Goal: Task Accomplishment & Management: Use online tool/utility

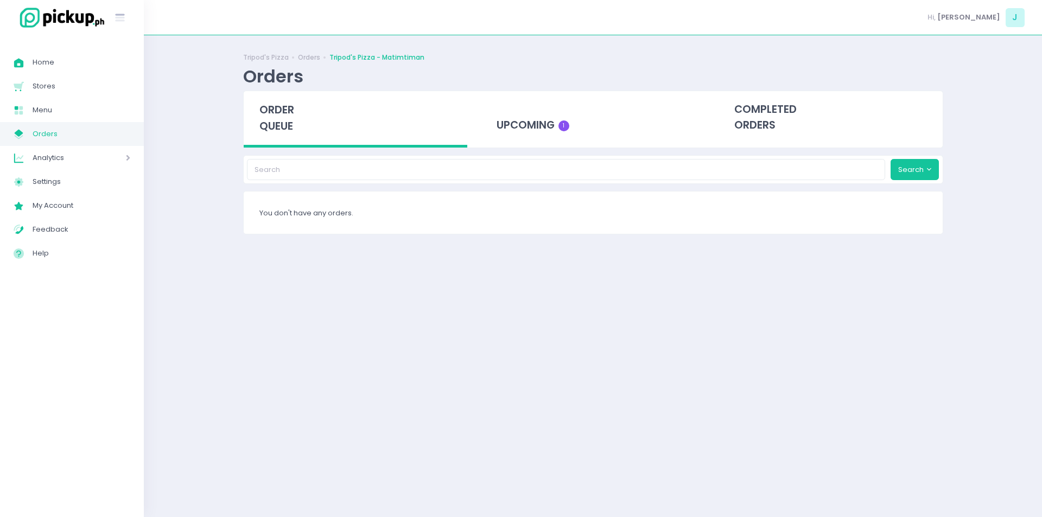
click at [258, 127] on div "order queue" at bounding box center [356, 119] width 224 height 56
click at [284, 125] on span "order queue" at bounding box center [276, 118] width 35 height 31
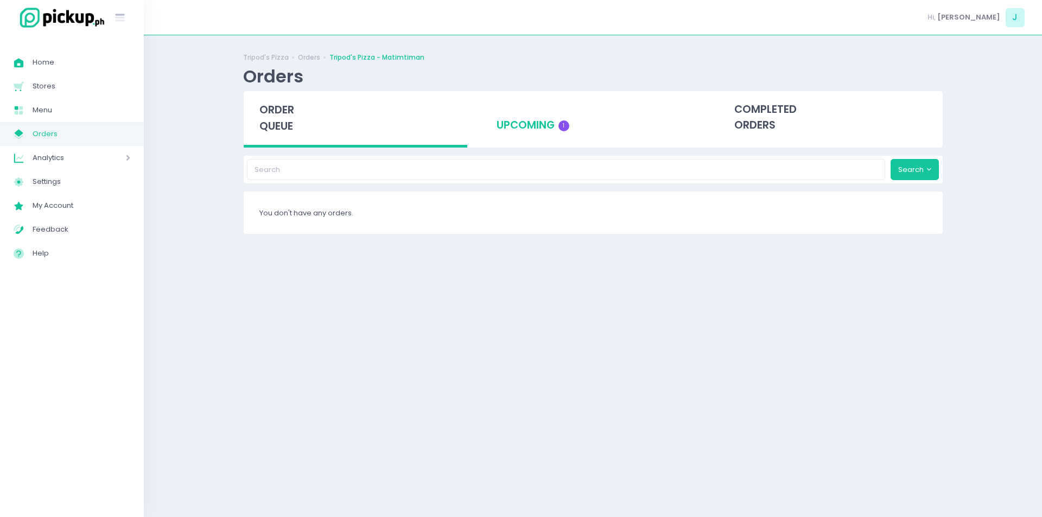
click at [509, 120] on div "upcoming 1" at bounding box center [593, 117] width 224 height 53
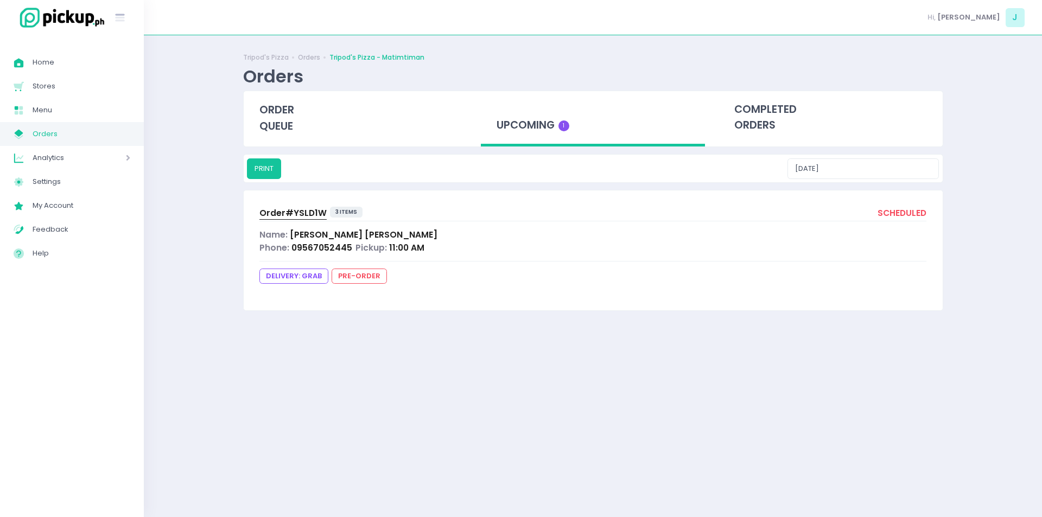
click at [289, 215] on span "Order# YSLD1W" at bounding box center [292, 212] width 67 height 11
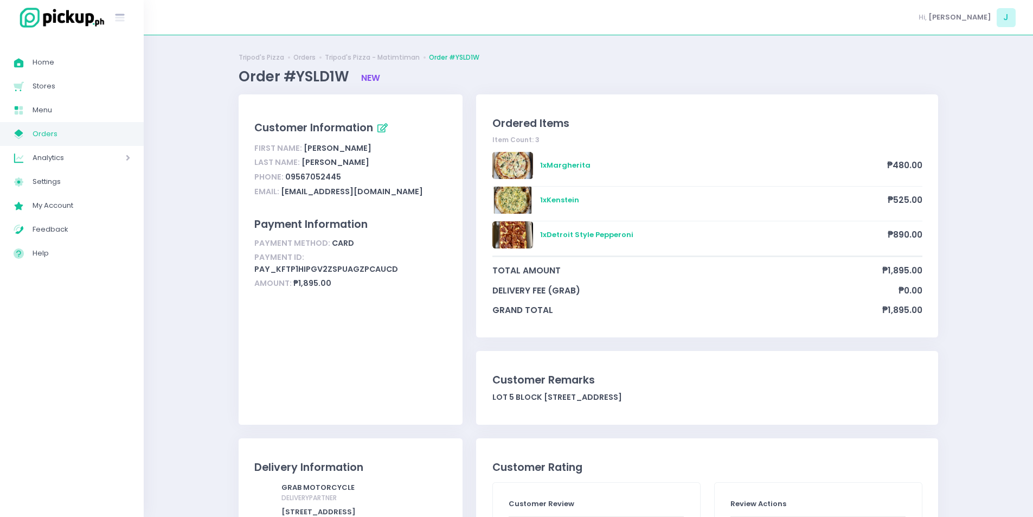
click at [477, 346] on div "Ordered Items Item Count: 3 1 x Margherita ₱480.00 1 x Kenstein ₱525.00 1 x Det…" at bounding box center [708, 265] width 476 height 343
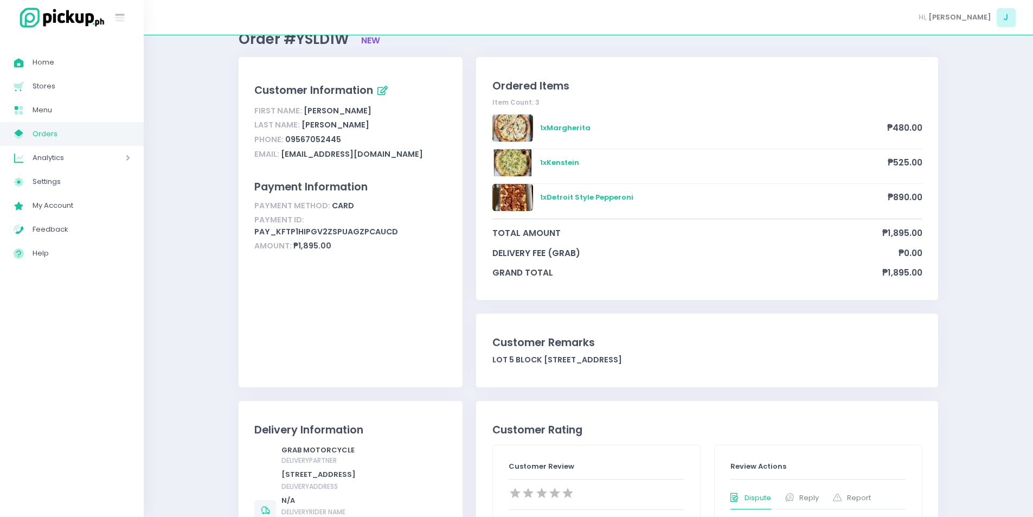
scroll to position [29, 0]
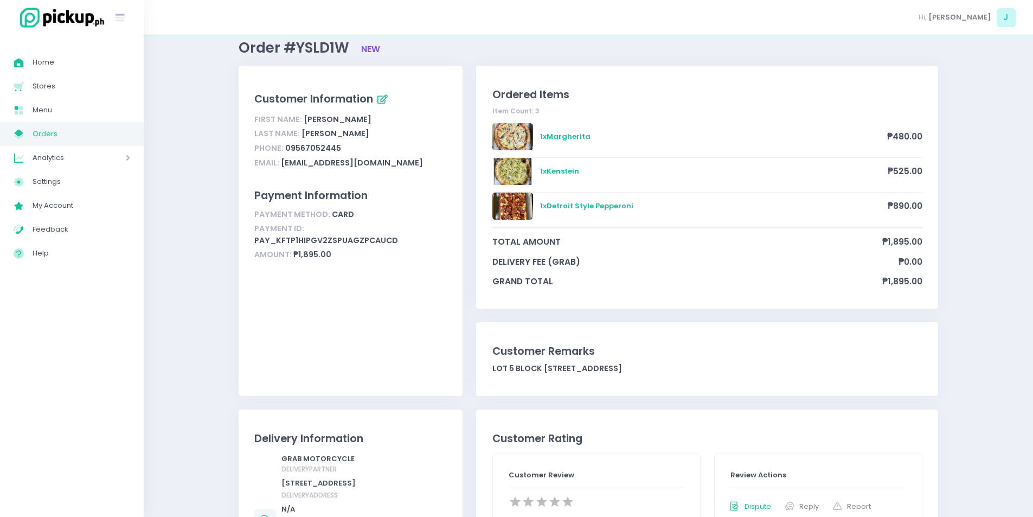
click at [86, 135] on span "Orders" at bounding box center [82, 134] width 98 height 14
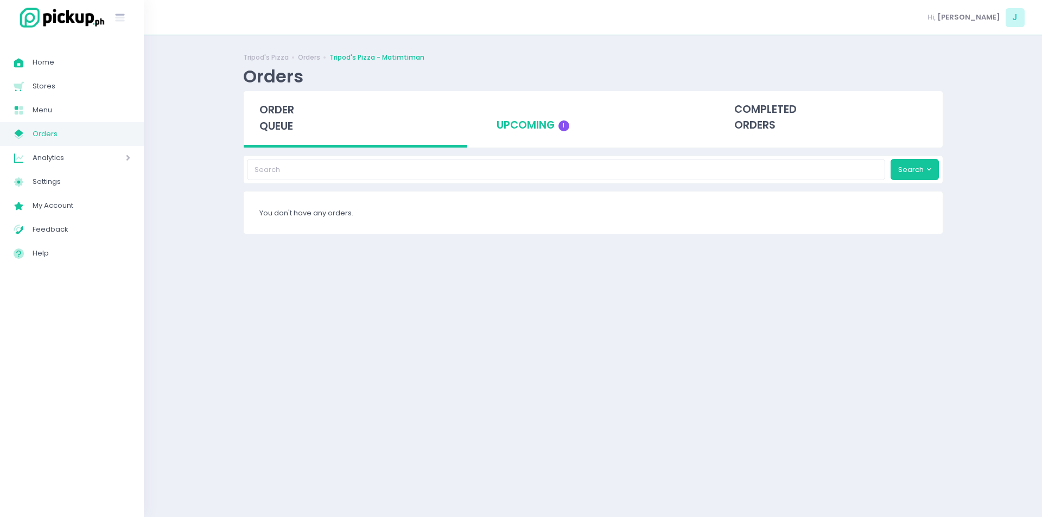
click at [585, 136] on div "upcoming 1" at bounding box center [593, 117] width 224 height 53
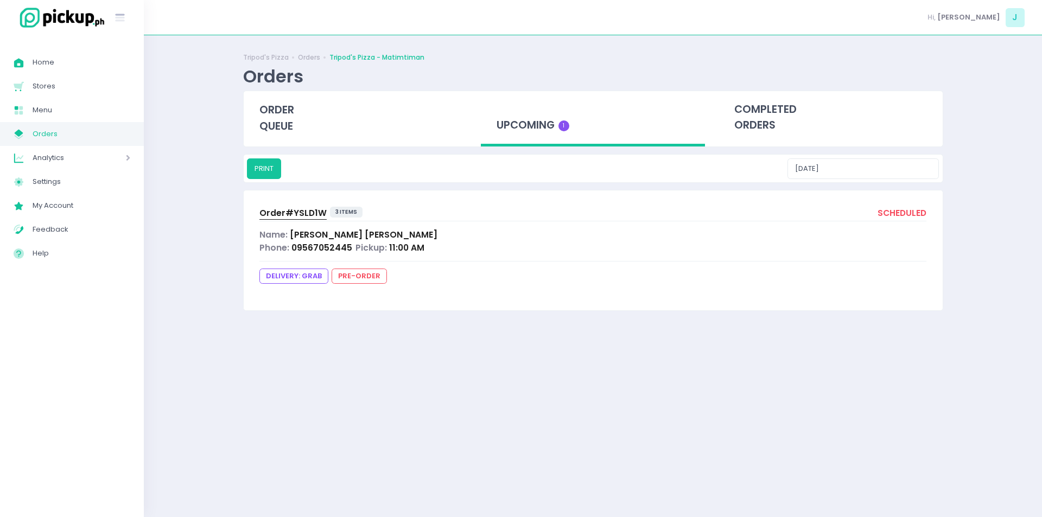
click at [279, 216] on span "Order# YSLD1W" at bounding box center [292, 212] width 67 height 11
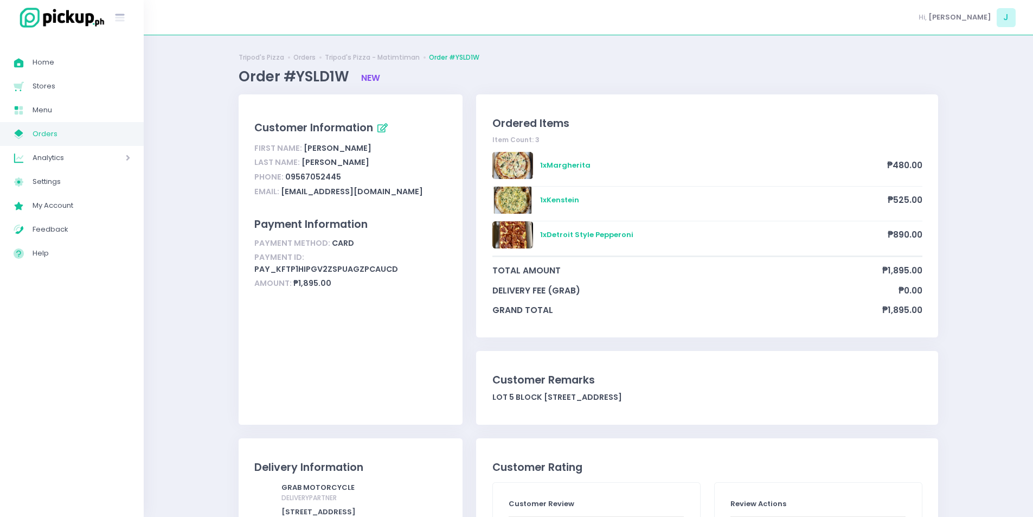
click at [74, 137] on span "Orders" at bounding box center [82, 134] width 98 height 14
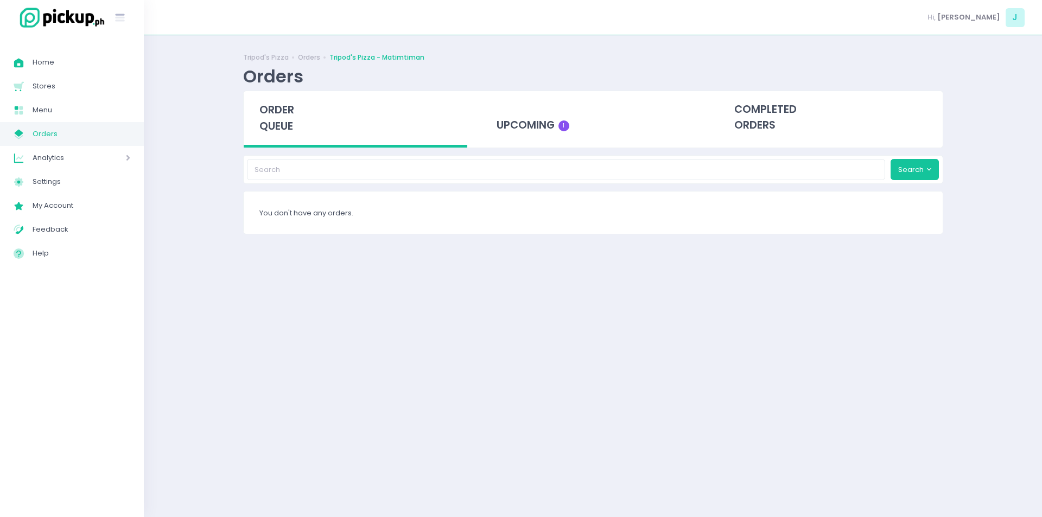
click at [272, 111] on span "order queue" at bounding box center [276, 118] width 35 height 31
click at [253, 137] on div "order queue" at bounding box center [356, 119] width 224 height 56
click at [288, 113] on span "order queue" at bounding box center [276, 118] width 35 height 31
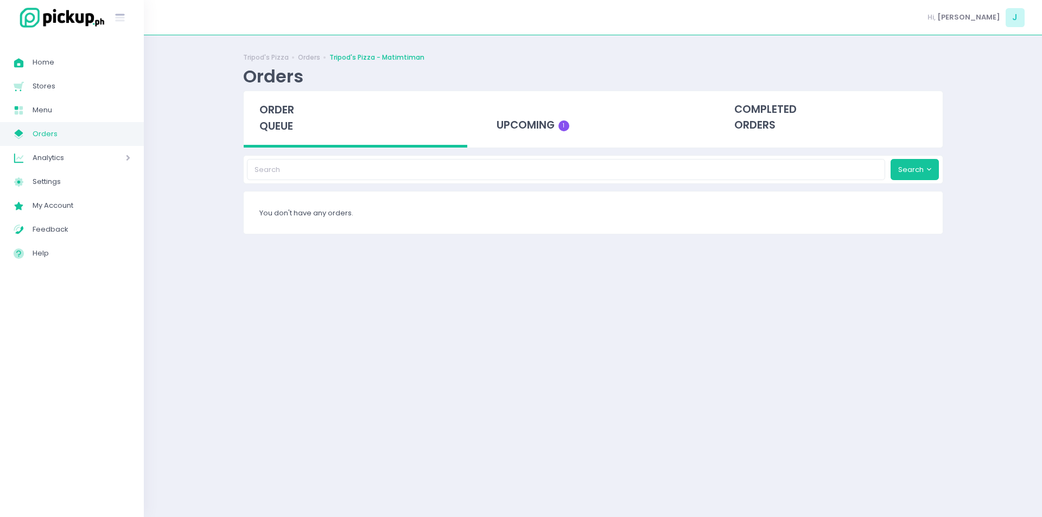
click at [282, 129] on span "order queue" at bounding box center [276, 118] width 35 height 31
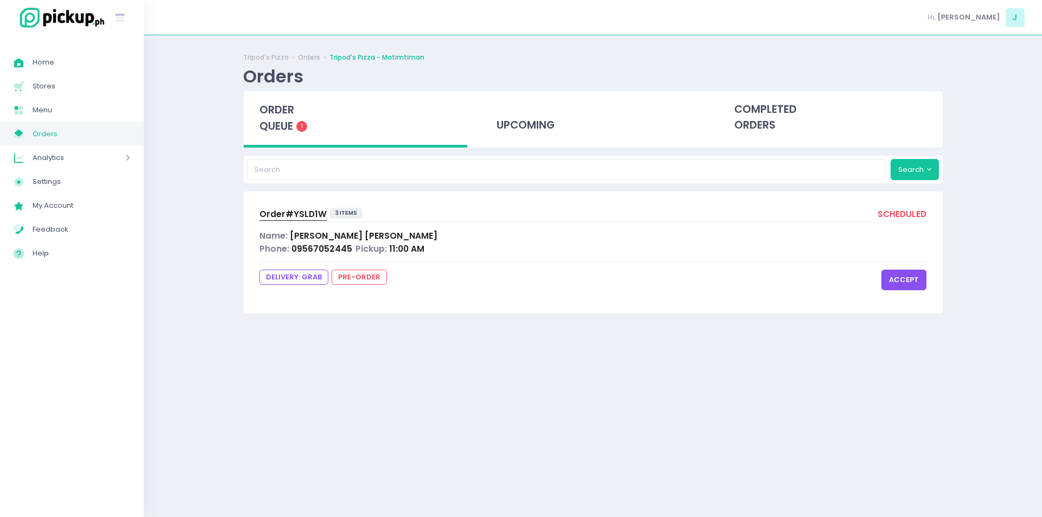
click at [899, 283] on button "accept" at bounding box center [903, 280] width 45 height 21
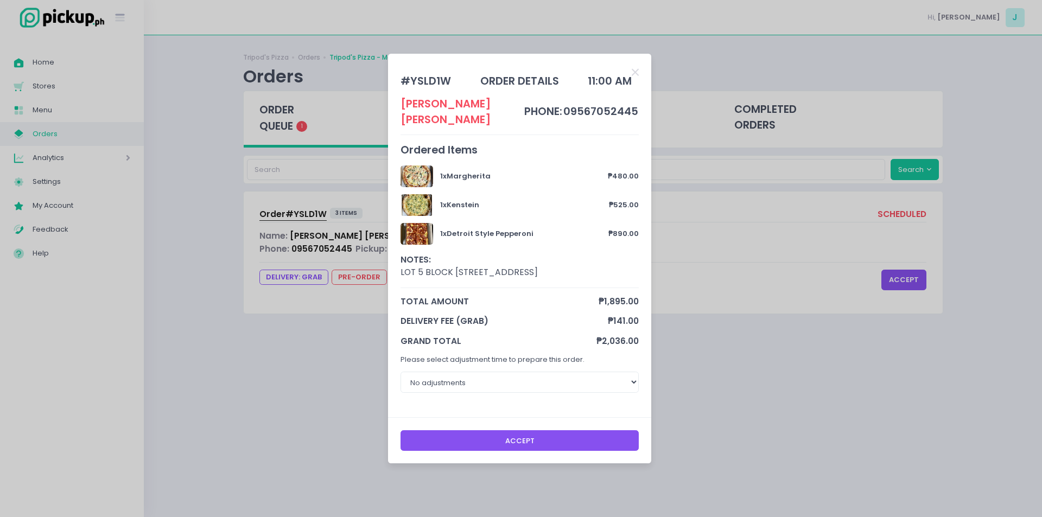
click at [515, 435] on button "Accept" at bounding box center [519, 440] width 239 height 21
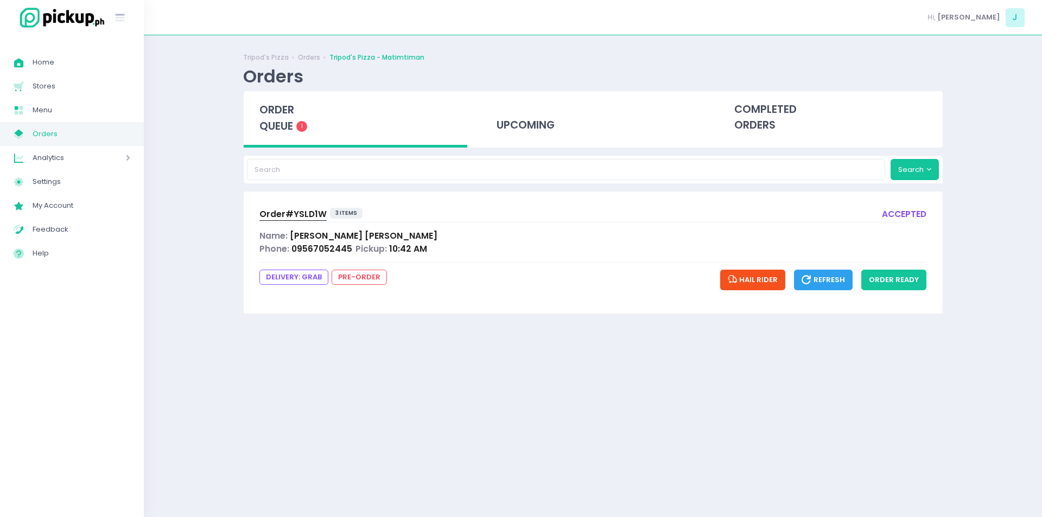
click at [282, 128] on span "order queue" at bounding box center [276, 118] width 35 height 31
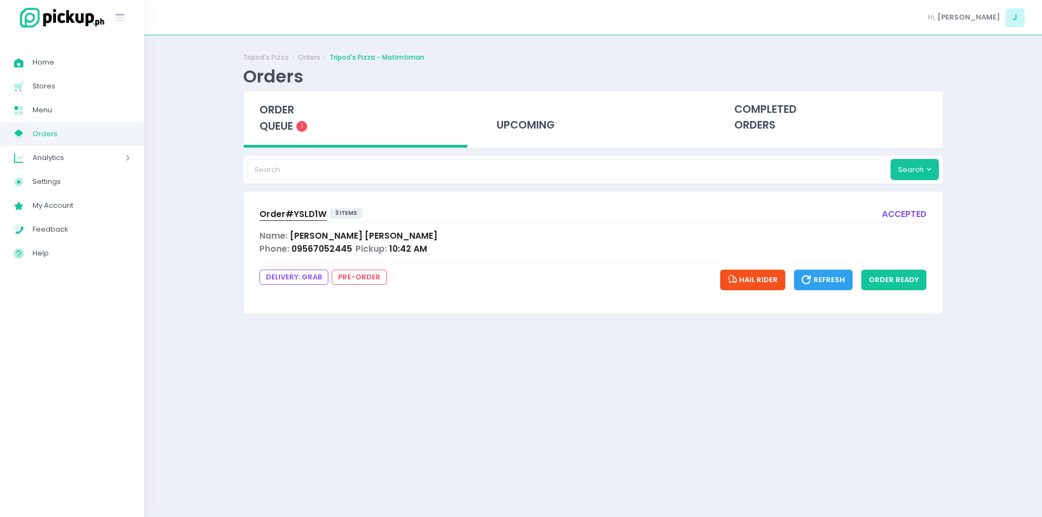
click at [282, 128] on span "order queue" at bounding box center [276, 118] width 35 height 31
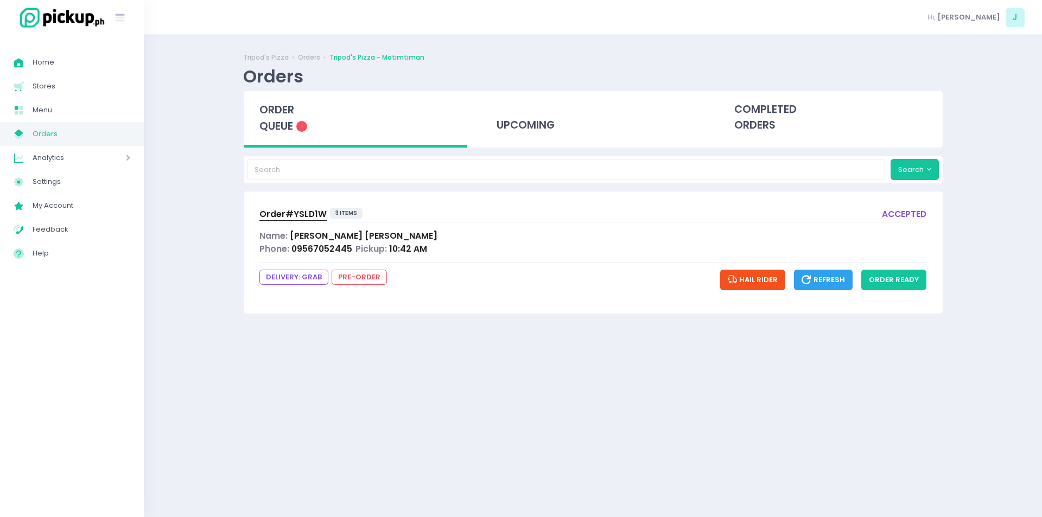
click at [282, 128] on span "order queue" at bounding box center [276, 118] width 35 height 31
click at [898, 286] on button "order ready" at bounding box center [893, 280] width 65 height 21
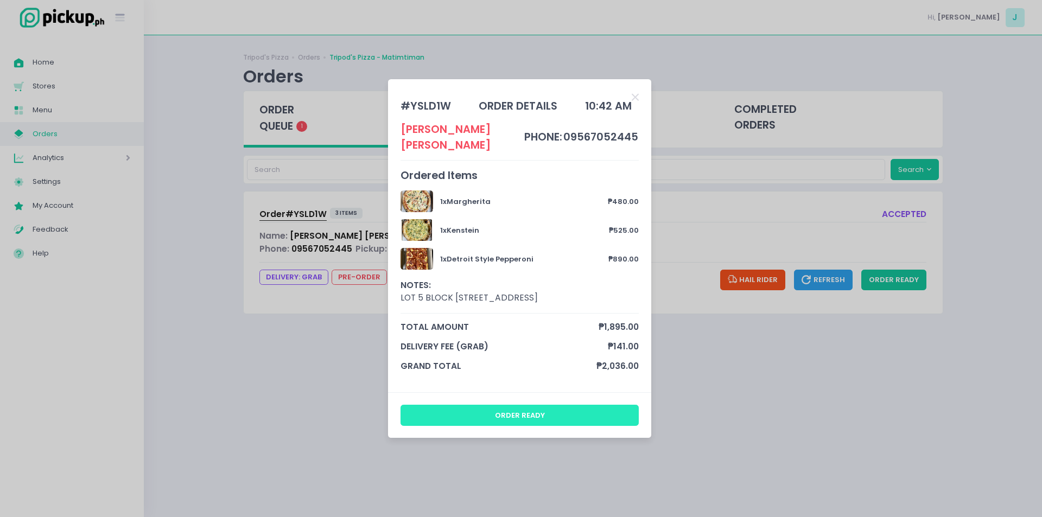
click at [489, 405] on button "order ready" at bounding box center [519, 415] width 239 height 21
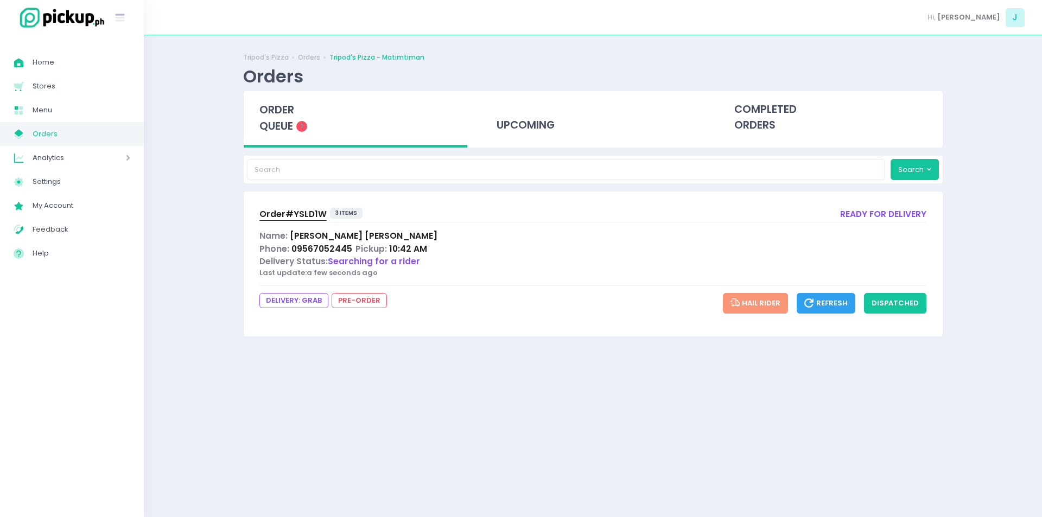
click at [288, 123] on span "order queue" at bounding box center [276, 118] width 35 height 31
click at [312, 208] on div "Order# YSLD1W" at bounding box center [292, 214] width 67 height 13
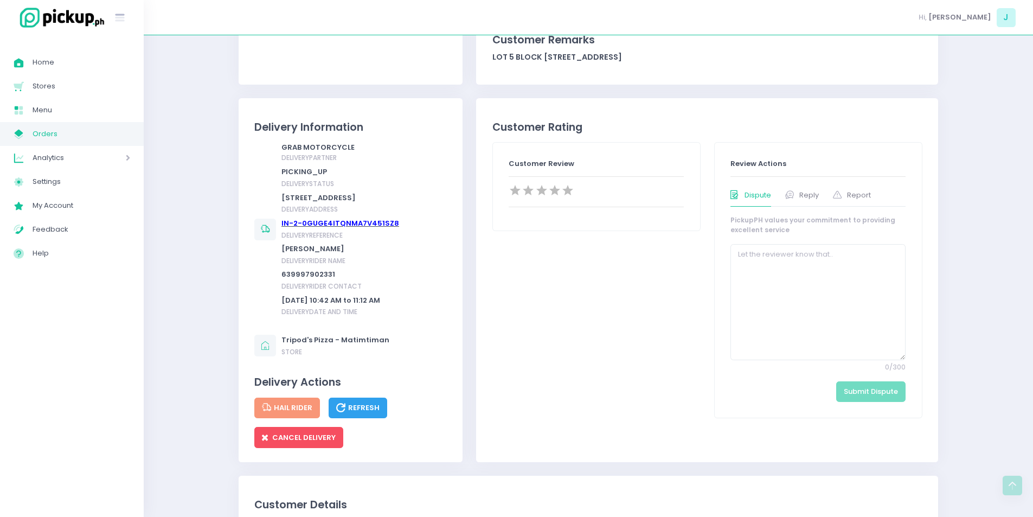
scroll to position [331, 0]
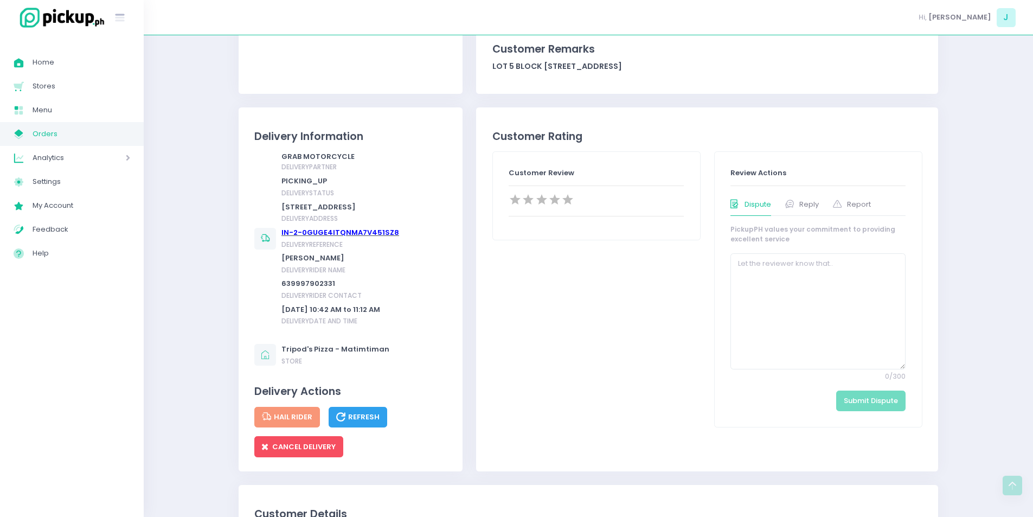
click at [77, 135] on span "Orders" at bounding box center [82, 134] width 98 height 14
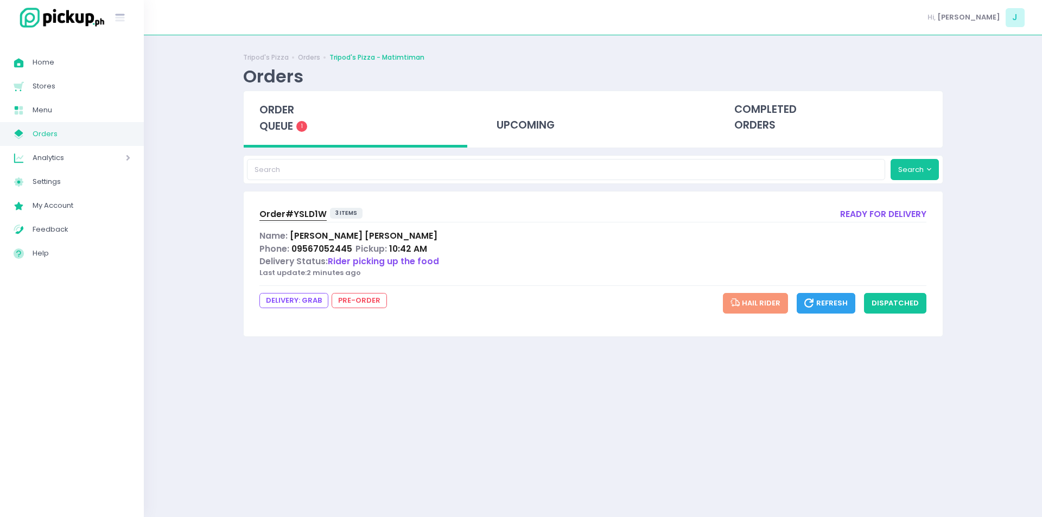
click at [296, 121] on div "order queue 1" at bounding box center [356, 119] width 224 height 56
click at [283, 121] on span "order queue" at bounding box center [276, 118] width 35 height 31
click at [895, 305] on button "dispatched" at bounding box center [895, 303] width 62 height 21
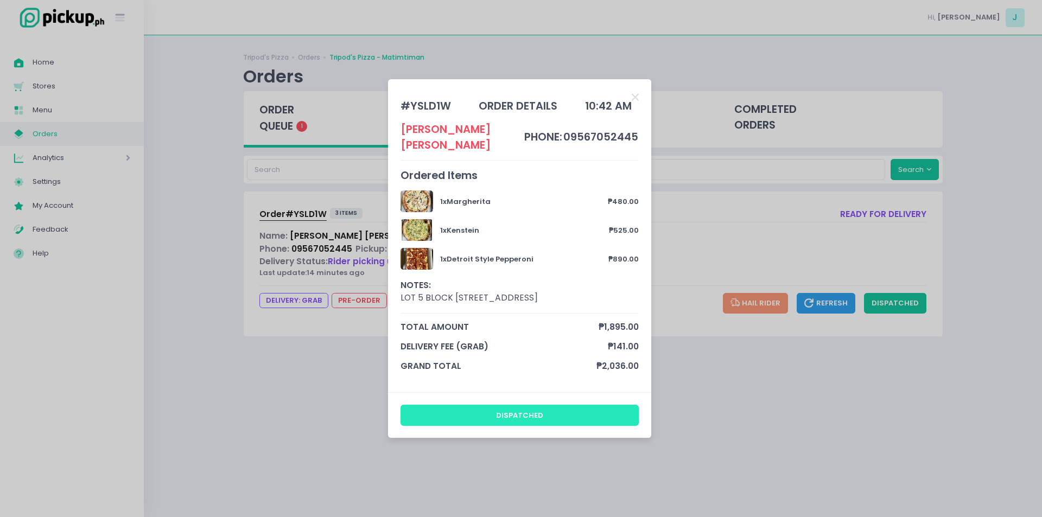
click at [583, 408] on button "dispatched" at bounding box center [519, 415] width 239 height 21
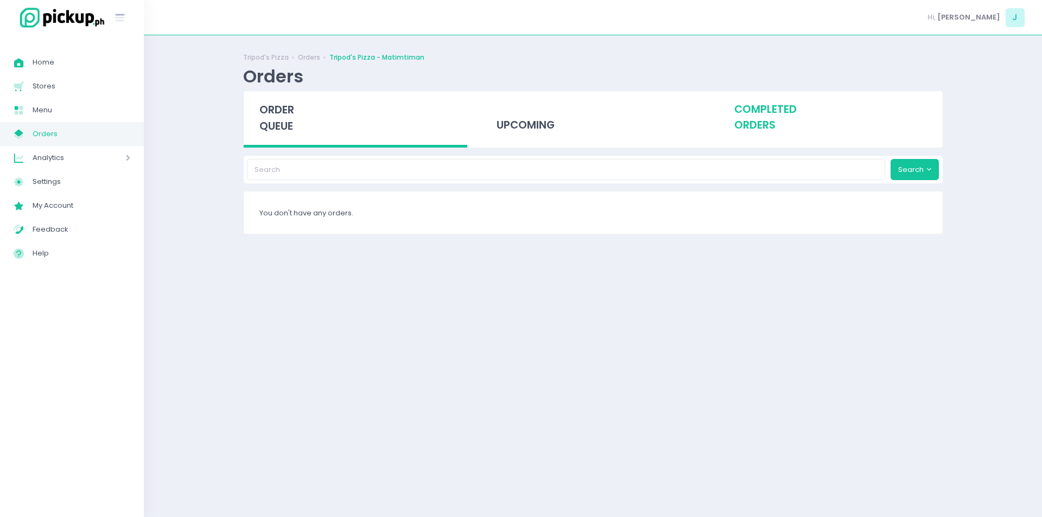
click at [742, 114] on div "completed orders" at bounding box center [830, 117] width 224 height 53
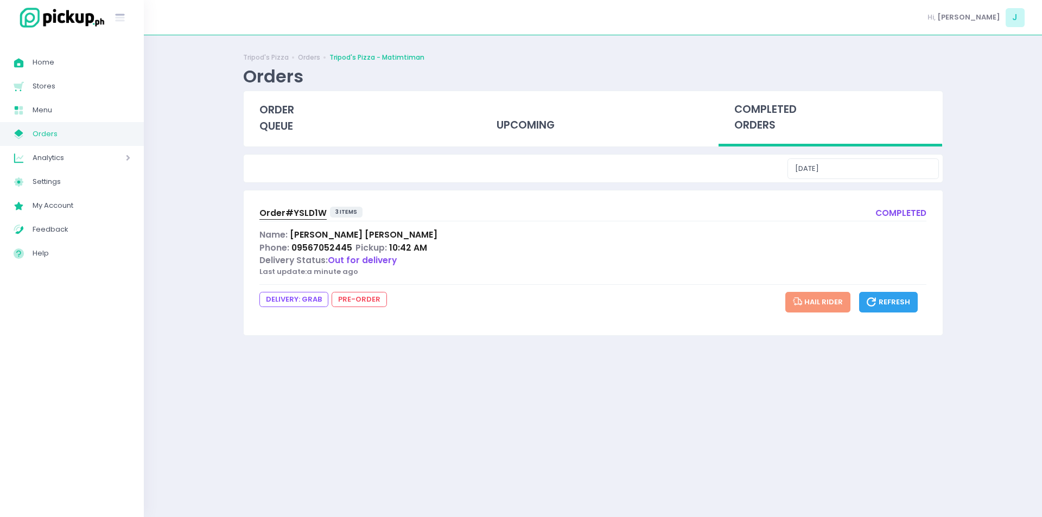
click at [87, 132] on span "Orders" at bounding box center [82, 134] width 98 height 14
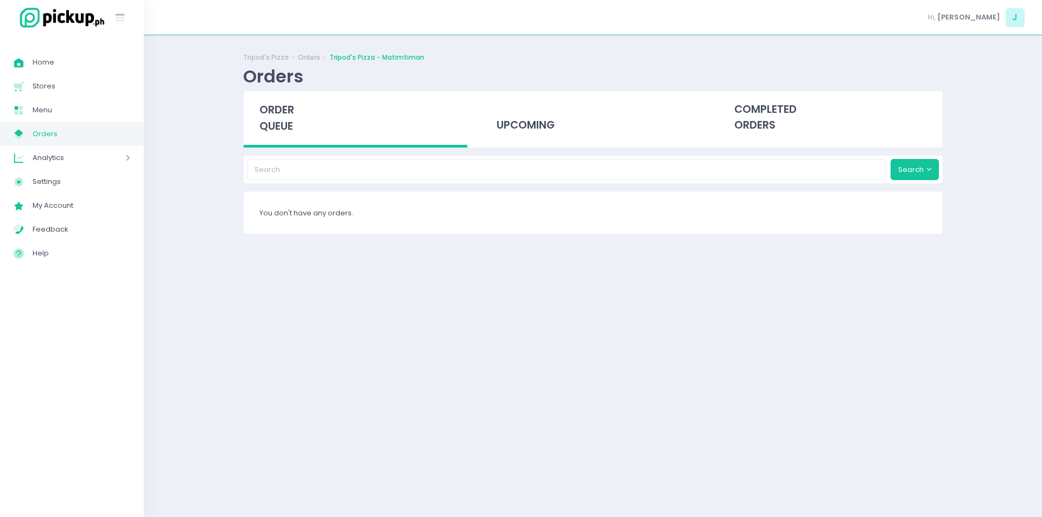
click at [87, 132] on span "Orders" at bounding box center [82, 134] width 98 height 14
click at [272, 126] on span "order queue" at bounding box center [276, 118] width 35 height 31
click at [251, 113] on div "order queue" at bounding box center [356, 119] width 224 height 56
click at [284, 130] on span "order queue" at bounding box center [276, 118] width 35 height 31
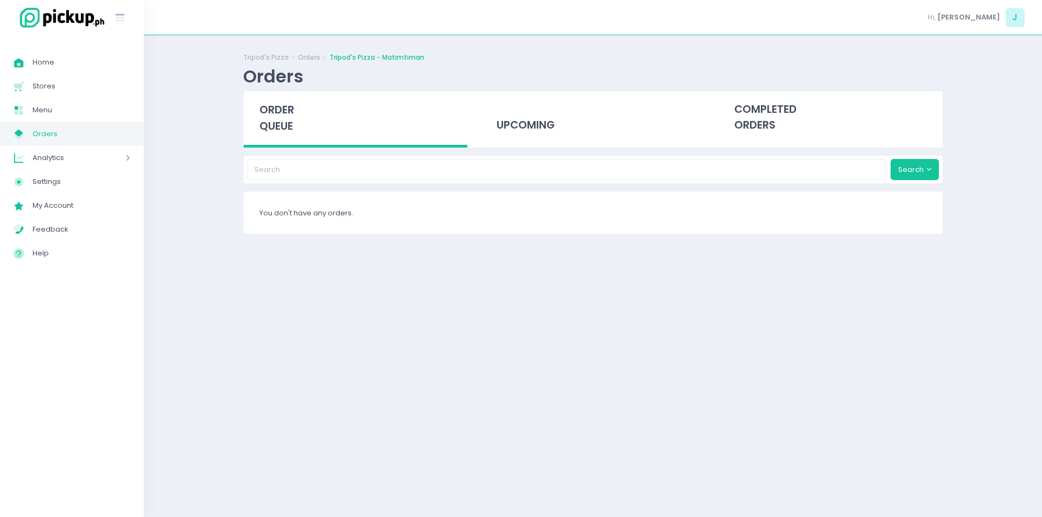
click at [291, 130] on span "order queue" at bounding box center [276, 118] width 35 height 31
click at [261, 129] on span "order queue" at bounding box center [276, 118] width 35 height 31
